Goal: Task Accomplishment & Management: Use online tool/utility

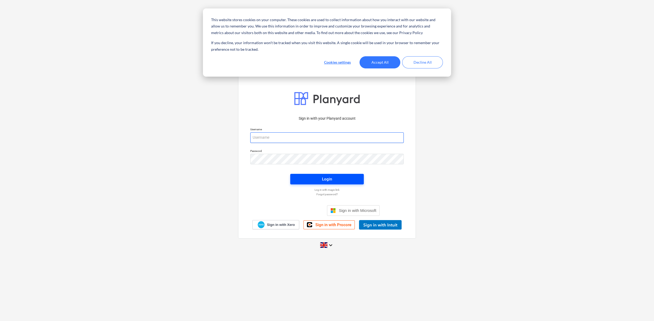
type input "[PERSON_NAME][EMAIL_ADDRESS][DOMAIN_NAME]"
click at [323, 179] on div "Login" at bounding box center [327, 179] width 10 height 7
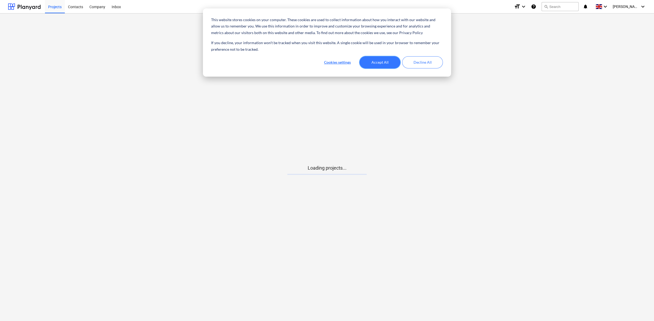
click at [388, 64] on button "Accept All" at bounding box center [379, 62] width 41 height 12
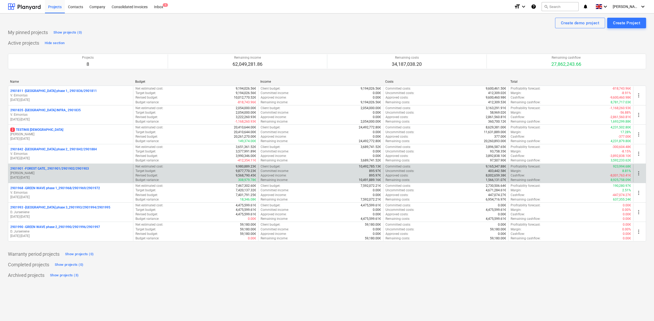
click at [40, 168] on p "2901901 - FOREST GATE_ 2901901/2901902/2901903" at bounding box center [49, 169] width 79 height 4
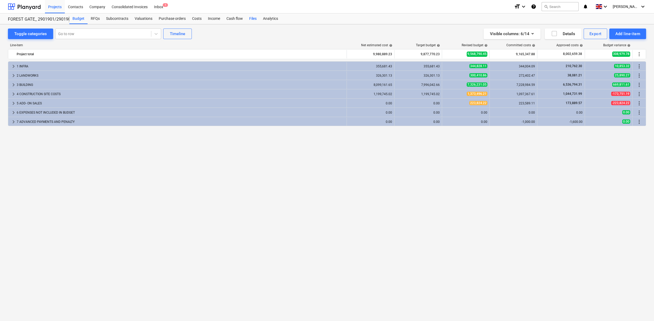
click at [246, 19] on div "Files" at bounding box center [253, 18] width 14 height 11
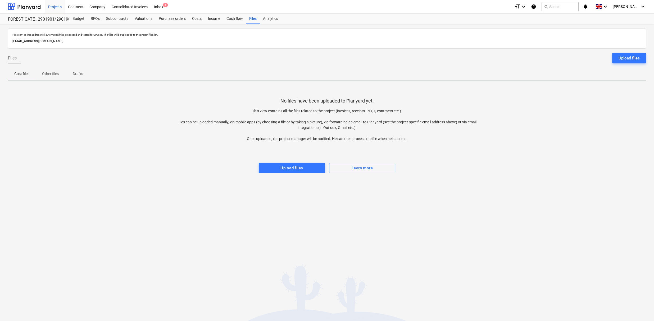
click at [302, 168] on div "Upload files" at bounding box center [291, 168] width 22 height 7
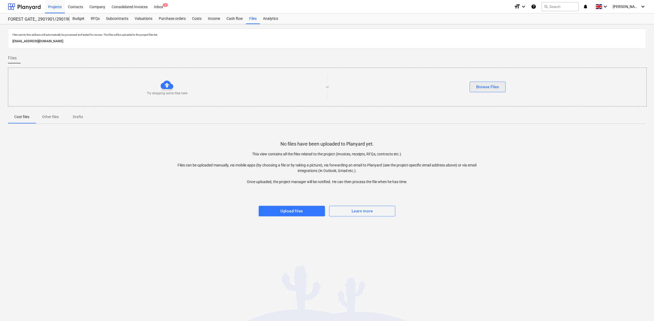
click at [482, 87] on div "Browse Files" at bounding box center [487, 87] width 23 height 7
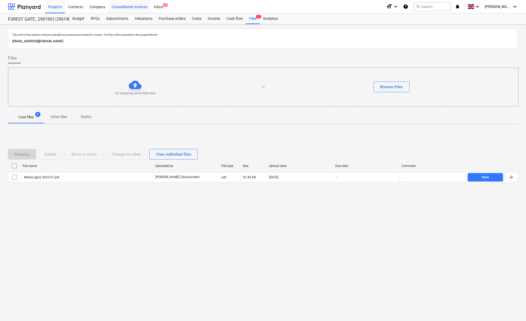
click at [142, 4] on div "Consolidated Invoices" at bounding box center [129, 6] width 42 height 13
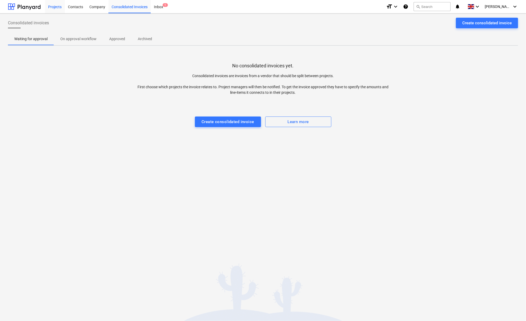
click at [62, 7] on div "Projects" at bounding box center [55, 6] width 20 height 13
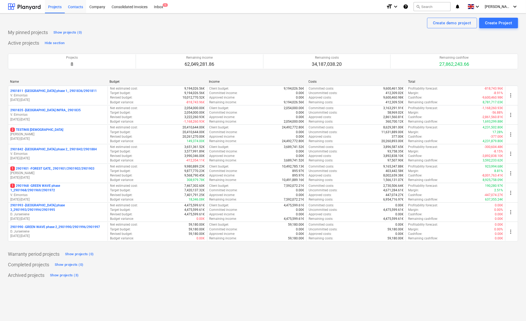
click at [73, 7] on div "Contacts" at bounding box center [75, 6] width 21 height 13
click at [55, 5] on div "Projects" at bounding box center [55, 6] width 20 height 13
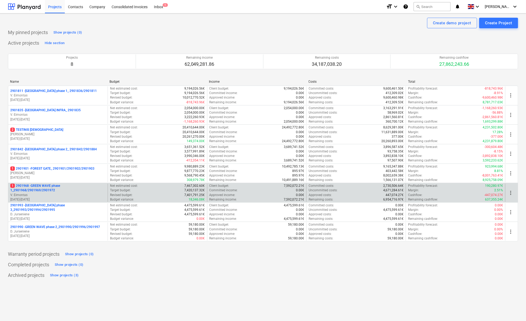
click at [64, 190] on p "1 2901968 - GREEN WAVE phase 1_2901968/2901969/2901972" at bounding box center [57, 188] width 95 height 9
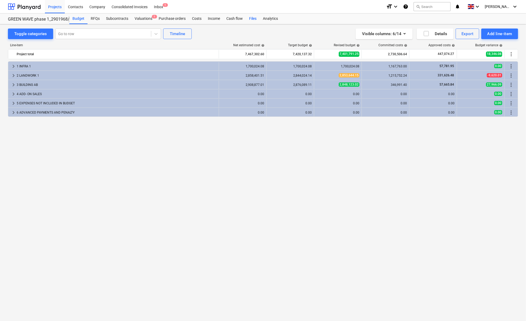
click at [249, 17] on div "Files" at bounding box center [253, 18] width 14 height 11
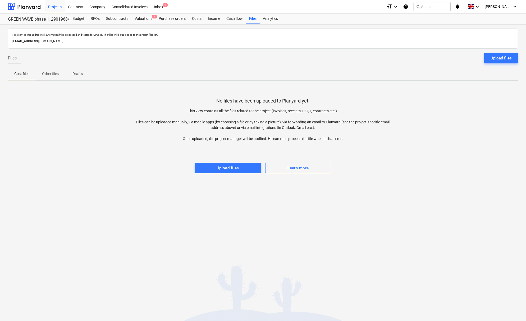
click at [448, 39] on p "[EMAIL_ADDRESS][DOMAIN_NAME]" at bounding box center [262, 42] width 501 height 6
click at [493, 55] on div "Upload files" at bounding box center [500, 58] width 21 height 7
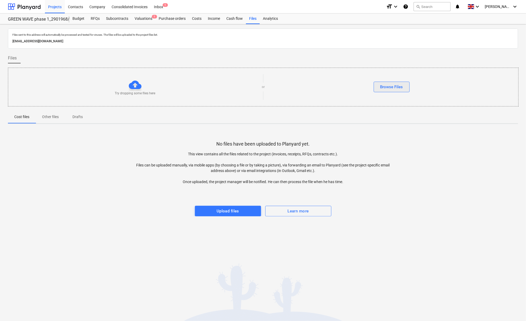
click at [378, 86] on button "Browse Files" at bounding box center [392, 87] width 36 height 11
